Goal: Task Accomplishment & Management: Use online tool/utility

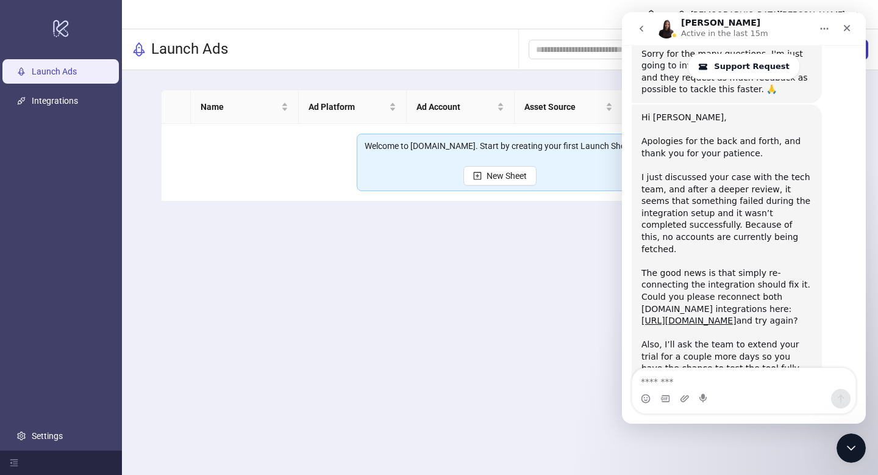
scroll to position [1448, 0]
click at [594, 254] on main "Christian Xantus Launch Ads Add Folder New Sheet Name Ad Platform Ad Account As…" at bounding box center [500, 237] width 756 height 475
click at [703, 314] on link "[URL][DOMAIN_NAME]" at bounding box center [689, 319] width 95 height 10
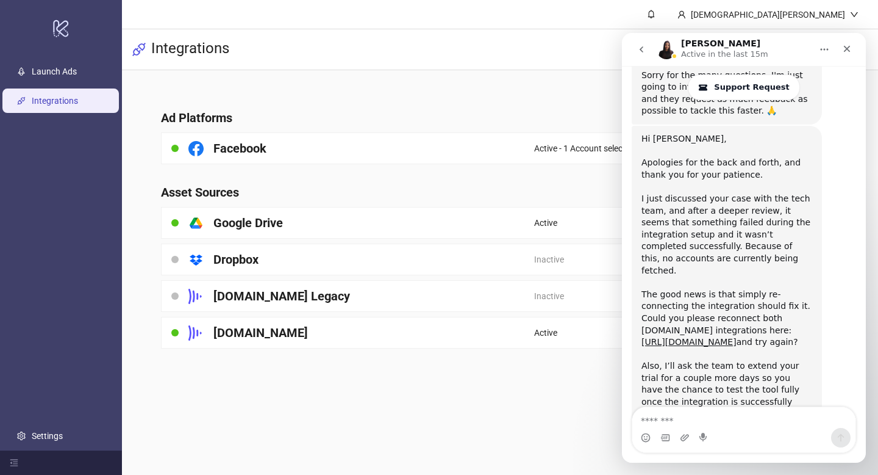
scroll to position [1450, 0]
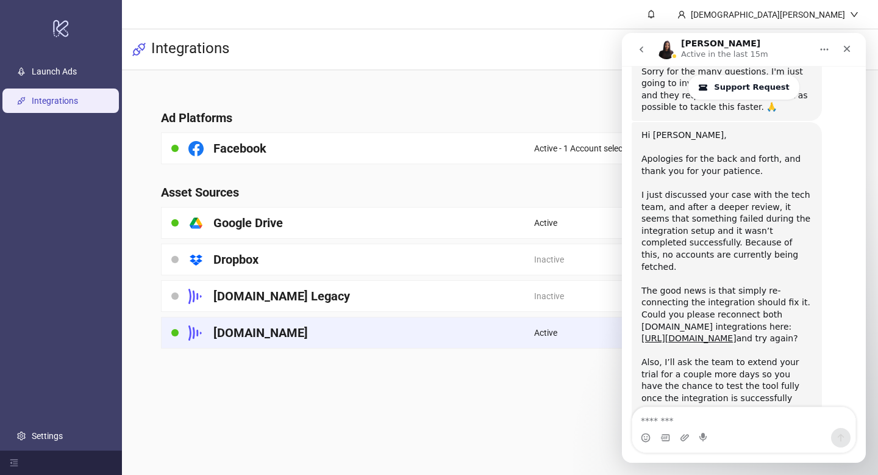
click at [467, 333] on div "[DOMAIN_NAME]" at bounding box center [348, 332] width 373 height 31
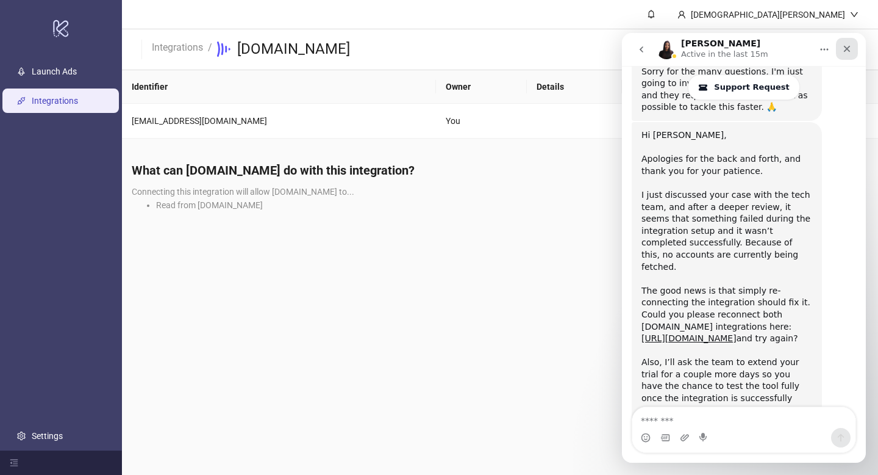
click at [844, 50] on icon "Close" at bounding box center [847, 49] width 10 height 10
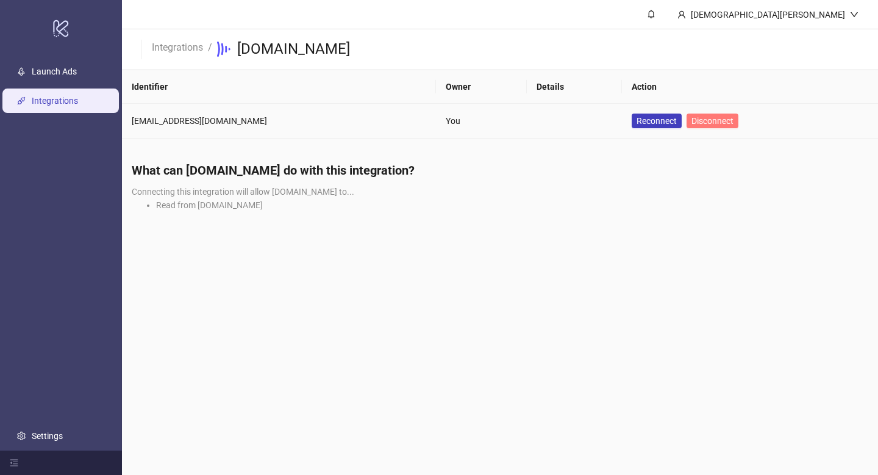
click at [692, 122] on span "Disconnect" at bounding box center [713, 121] width 42 height 10
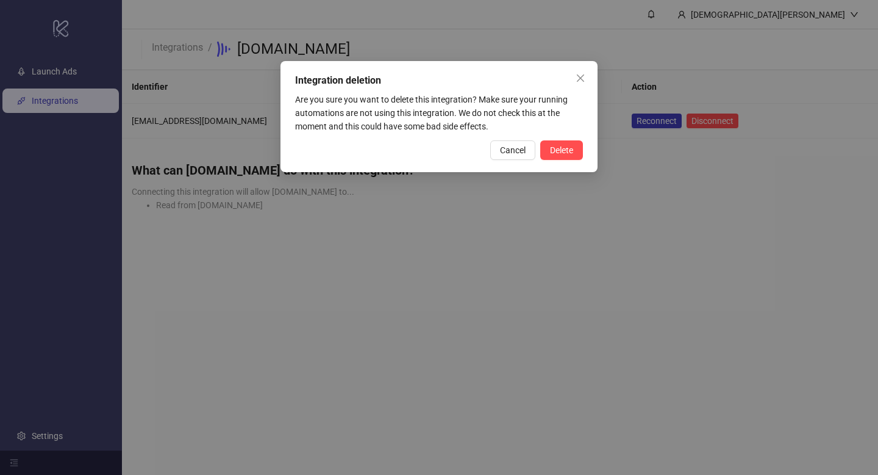
click at [574, 148] on button "Delete" at bounding box center [561, 150] width 43 height 20
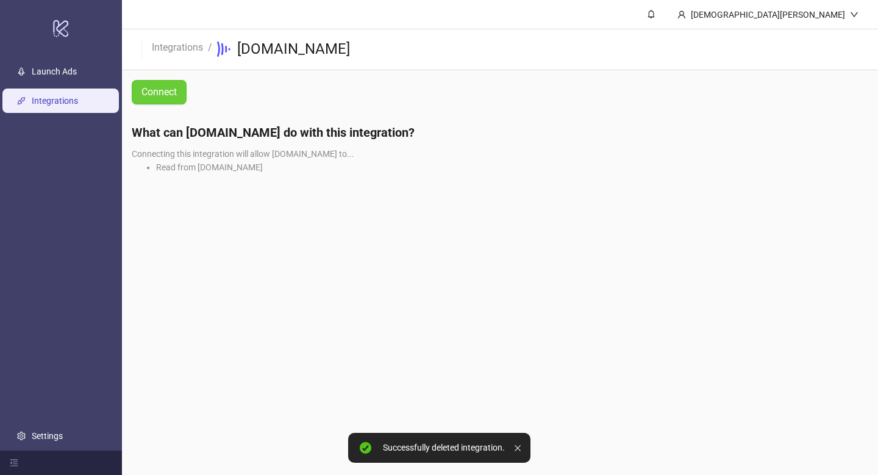
click at [163, 95] on span "Connect" at bounding box center [159, 92] width 35 height 11
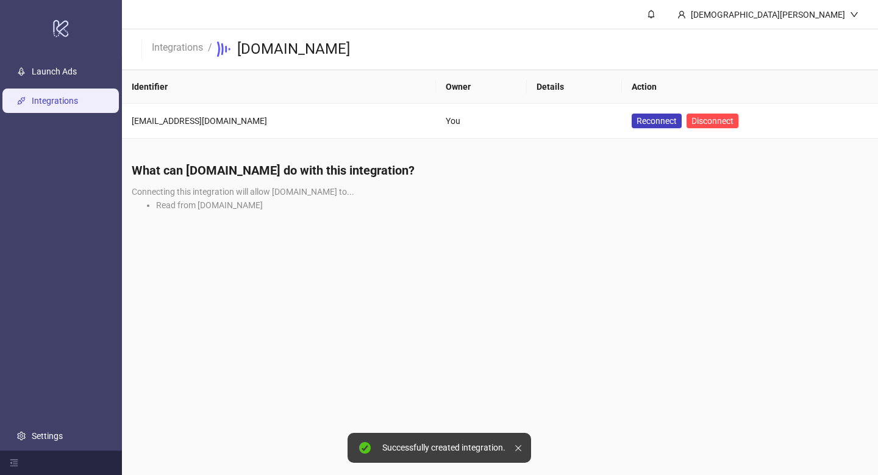
click at [522, 449] on div at bounding box center [520, 447] width 11 height 20
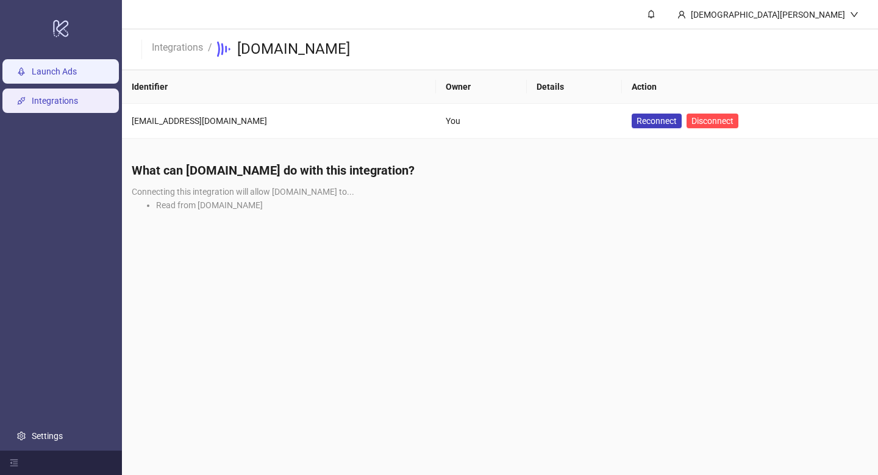
click at [71, 67] on link "Launch Ads" at bounding box center [54, 71] width 45 height 10
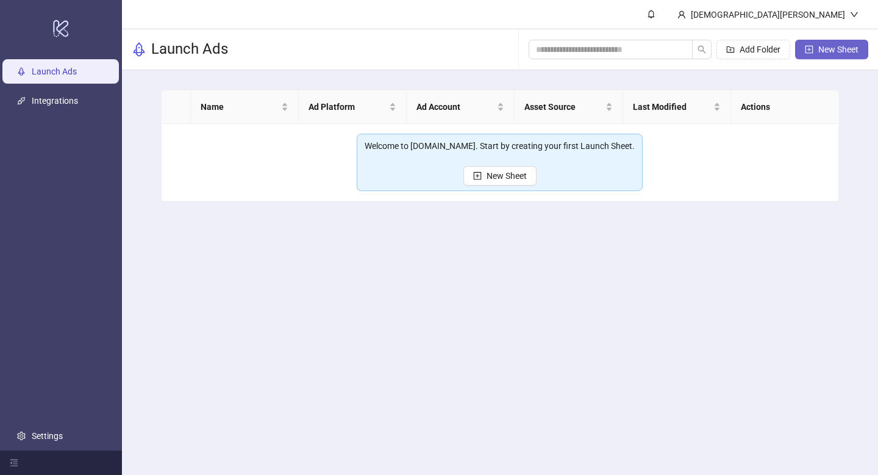
click at [844, 52] on span "New Sheet" at bounding box center [839, 50] width 40 height 10
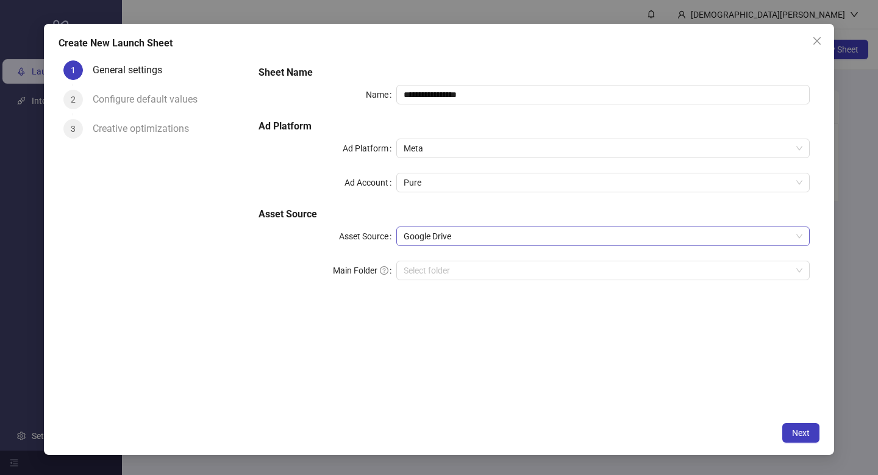
click at [454, 233] on span "Google Drive" at bounding box center [603, 236] width 399 height 18
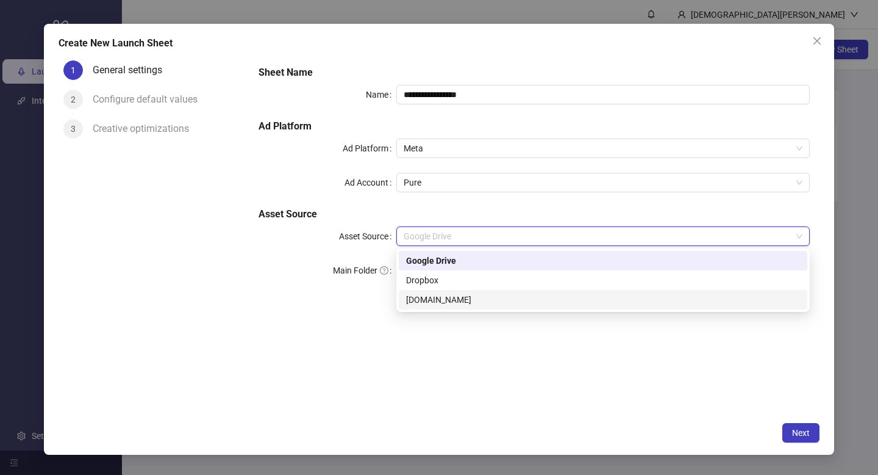
click at [429, 303] on div "[DOMAIN_NAME]" at bounding box center [603, 299] width 394 height 13
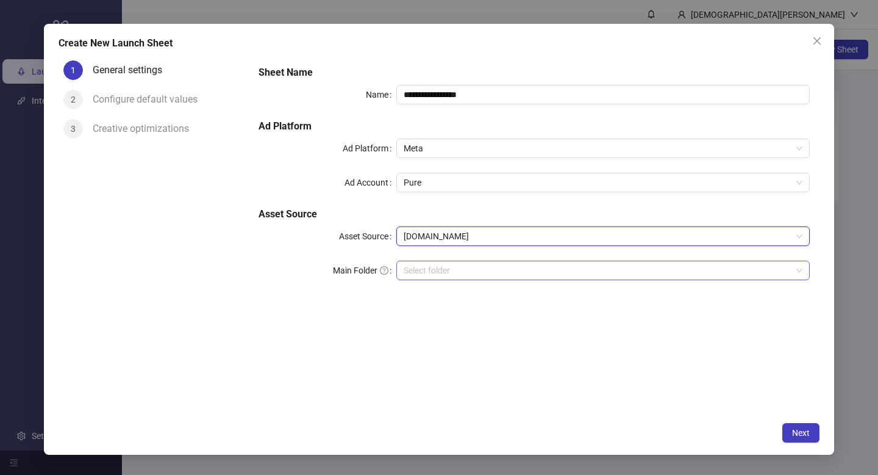
click at [433, 271] on input "search" at bounding box center [598, 270] width 388 height 18
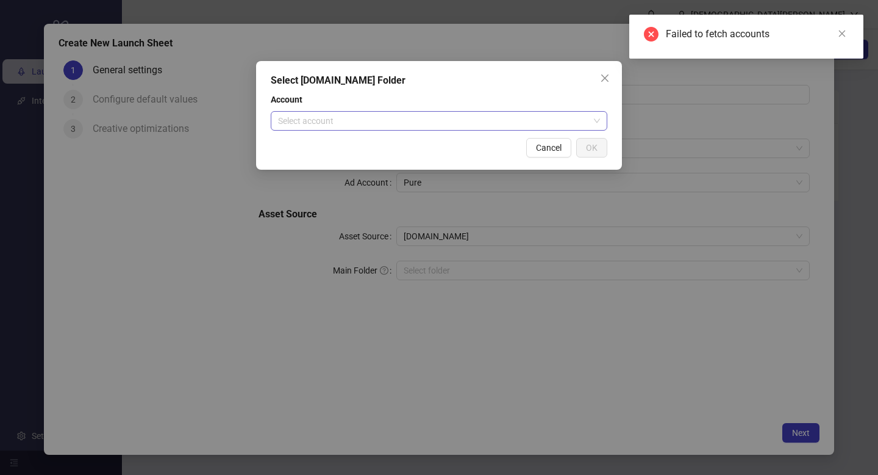
click at [477, 120] on input "search" at bounding box center [433, 121] width 311 height 18
click at [642, 109] on div "Select Frame.io Folder Account Select account Cancel OK" at bounding box center [439, 237] width 878 height 475
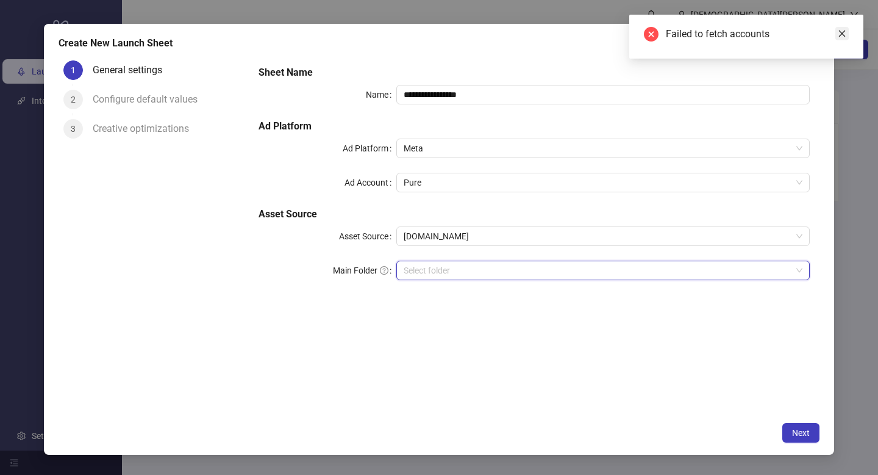
click at [845, 32] on icon "close" at bounding box center [842, 33] width 9 height 9
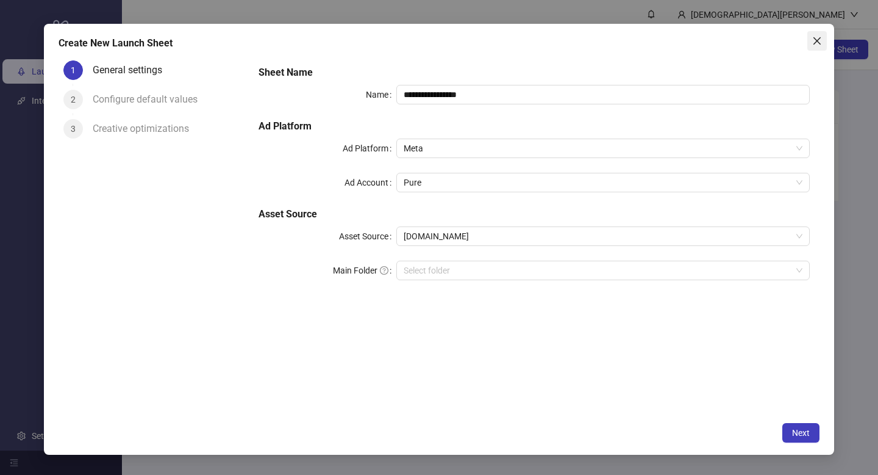
click at [819, 45] on icon "close" at bounding box center [818, 41] width 10 height 10
